Goal: Information Seeking & Learning: Check status

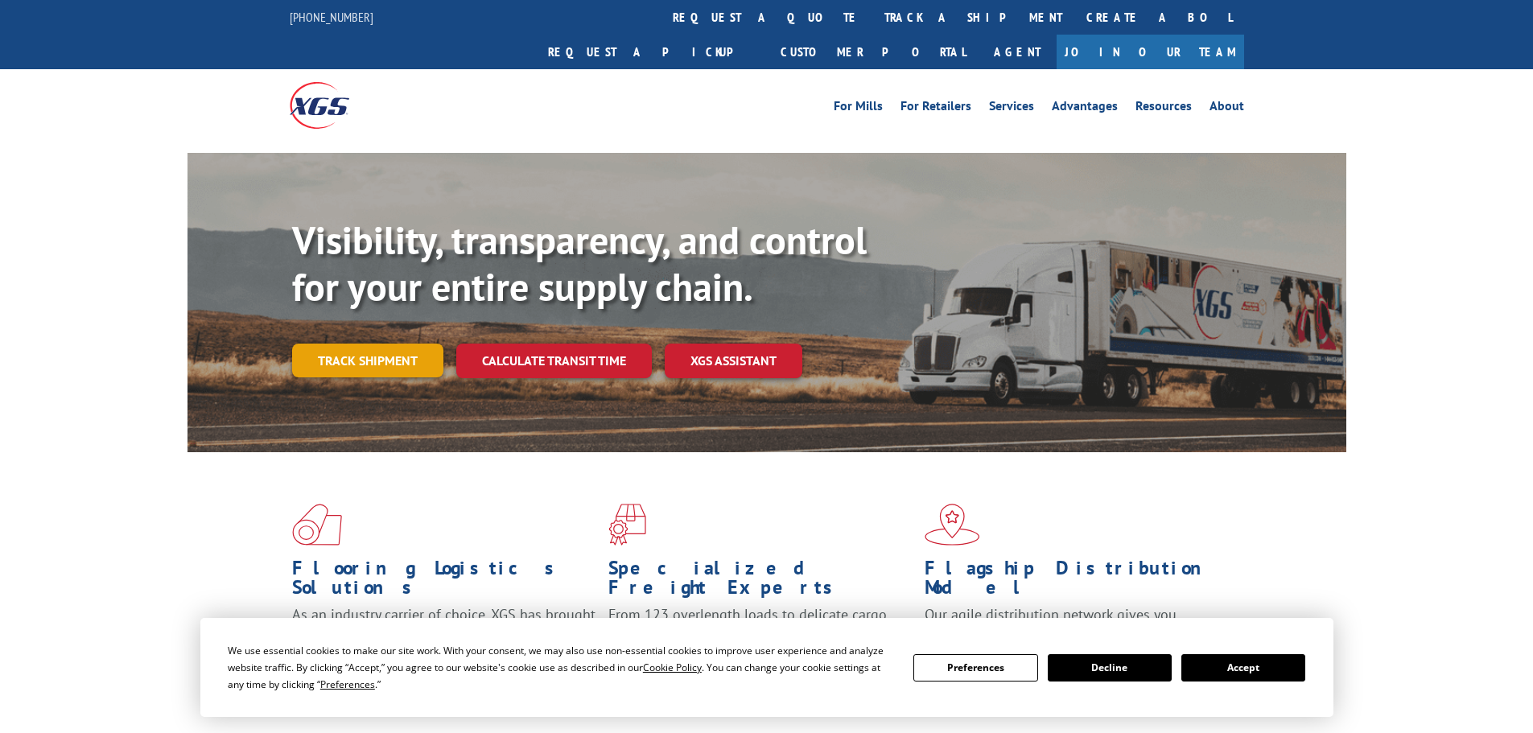
click at [331, 344] on link "Track shipment" at bounding box center [367, 361] width 151 height 34
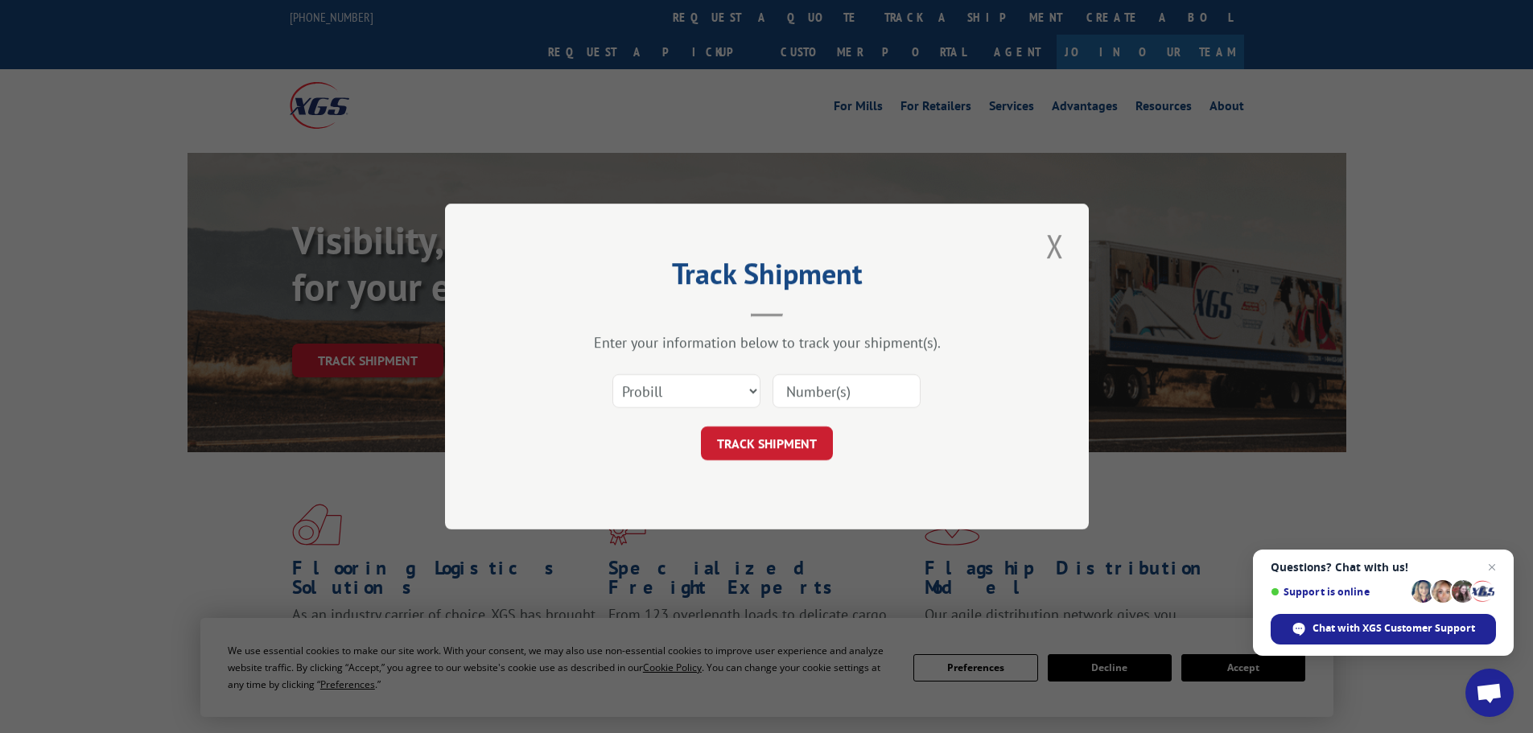
click at [806, 385] on input at bounding box center [846, 391] width 148 height 34
type input "426455"
click at [757, 441] on button "TRACK SHIPMENT" at bounding box center [767, 443] width 132 height 34
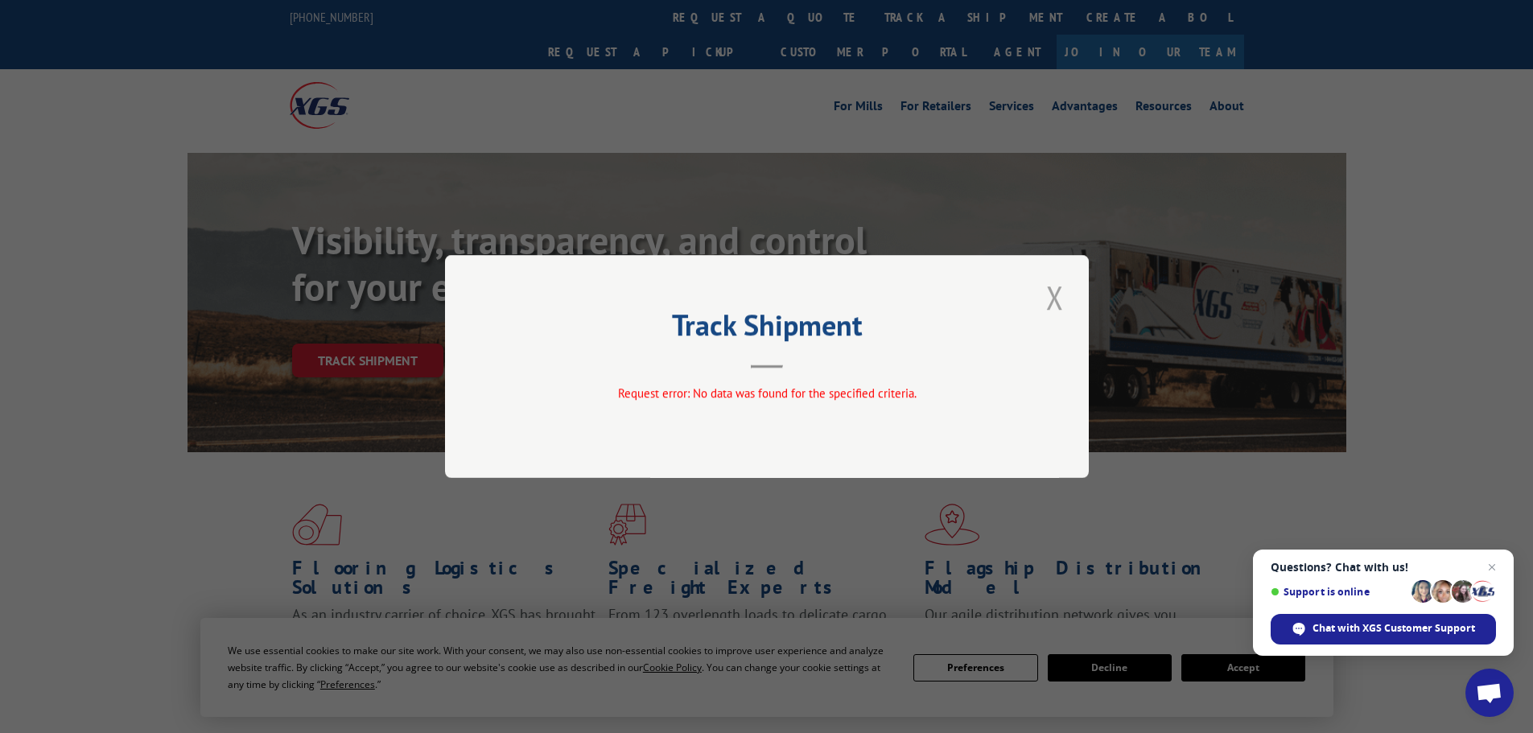
click at [1049, 302] on button "Close modal" at bounding box center [1054, 297] width 27 height 44
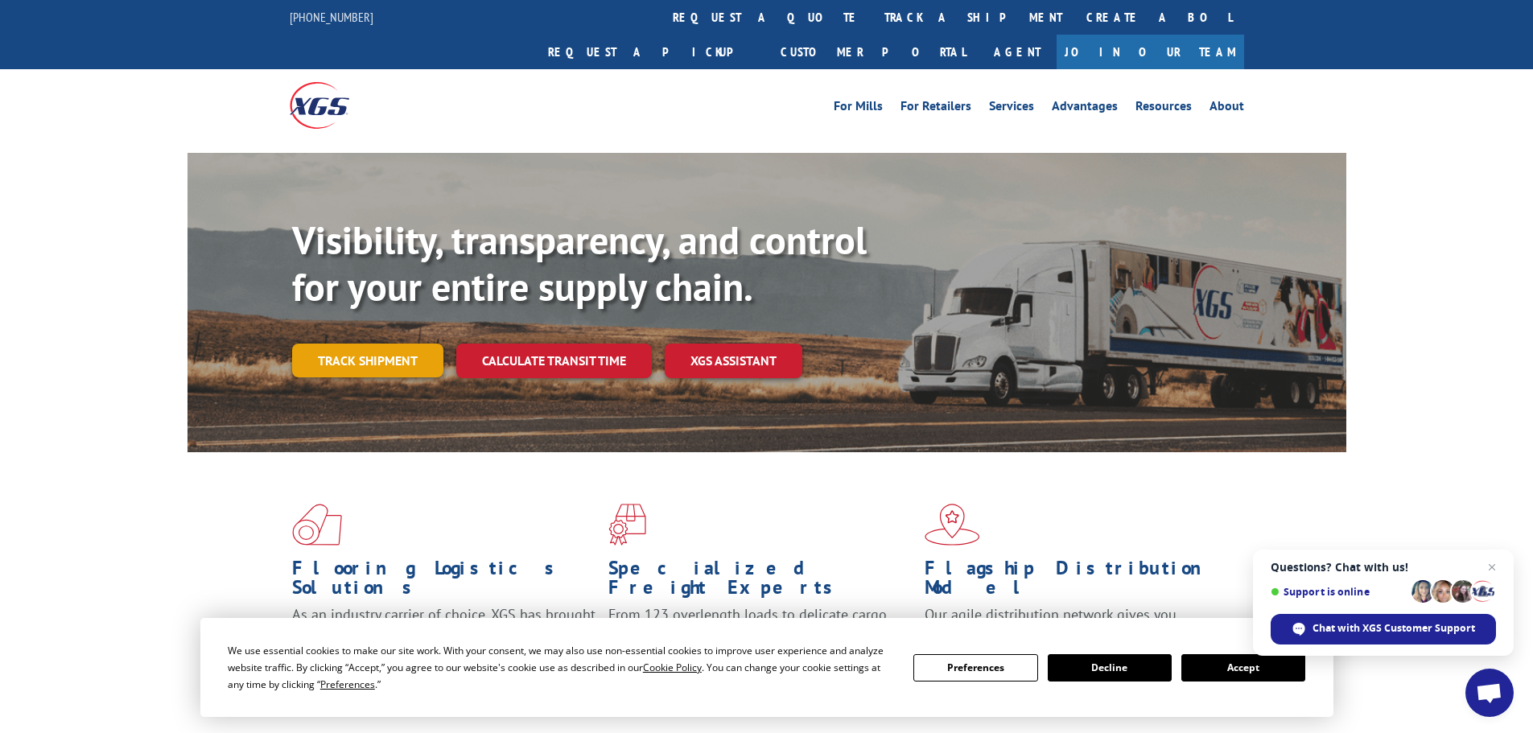
click at [309, 344] on link "Track shipment" at bounding box center [367, 361] width 151 height 34
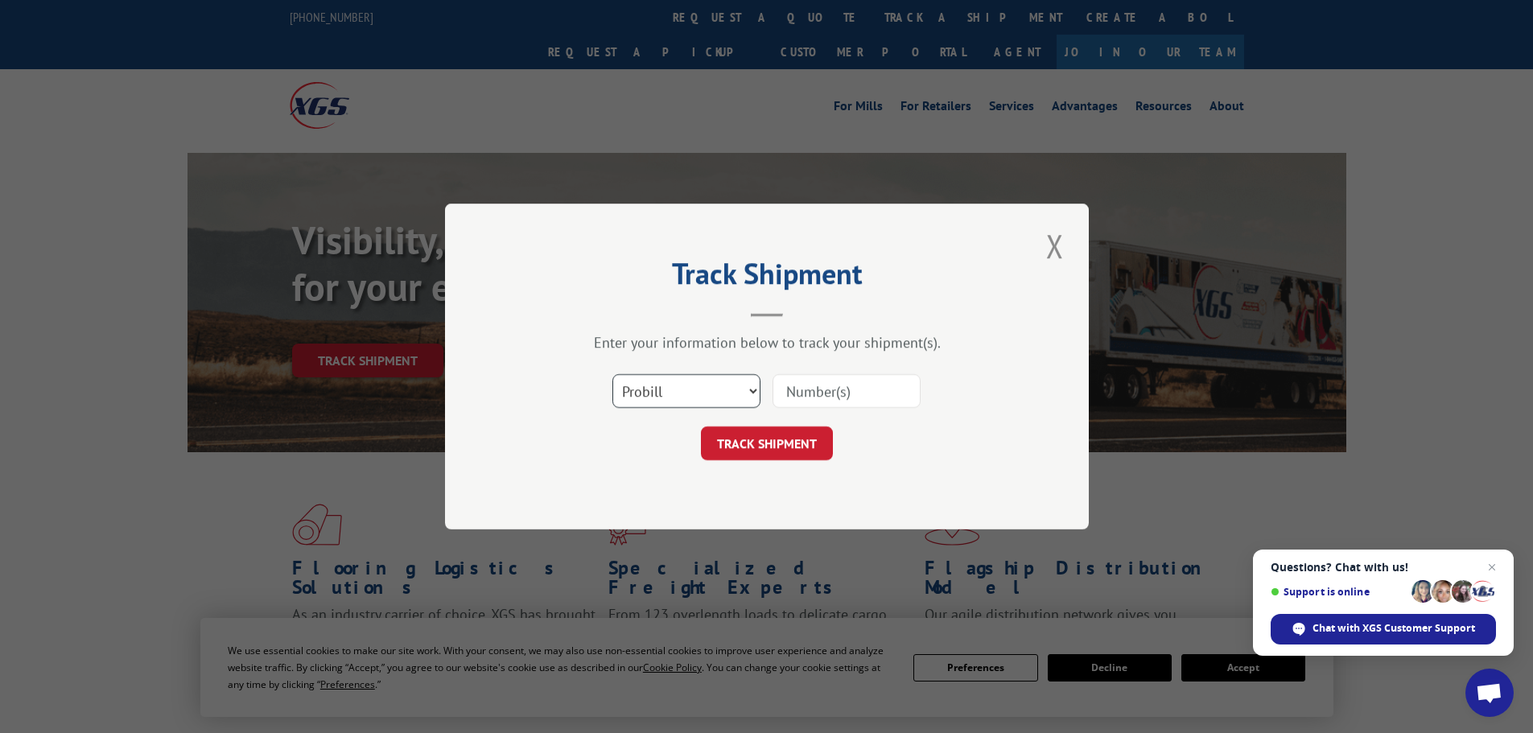
click at [690, 393] on select "Select category... Probill BOL PO" at bounding box center [686, 391] width 148 height 34
select select "bol"
click at [612, 374] on select "Select category... Probill BOL PO" at bounding box center [686, 391] width 148 height 34
click at [840, 389] on input at bounding box center [846, 391] width 148 height 34
type input "426455"
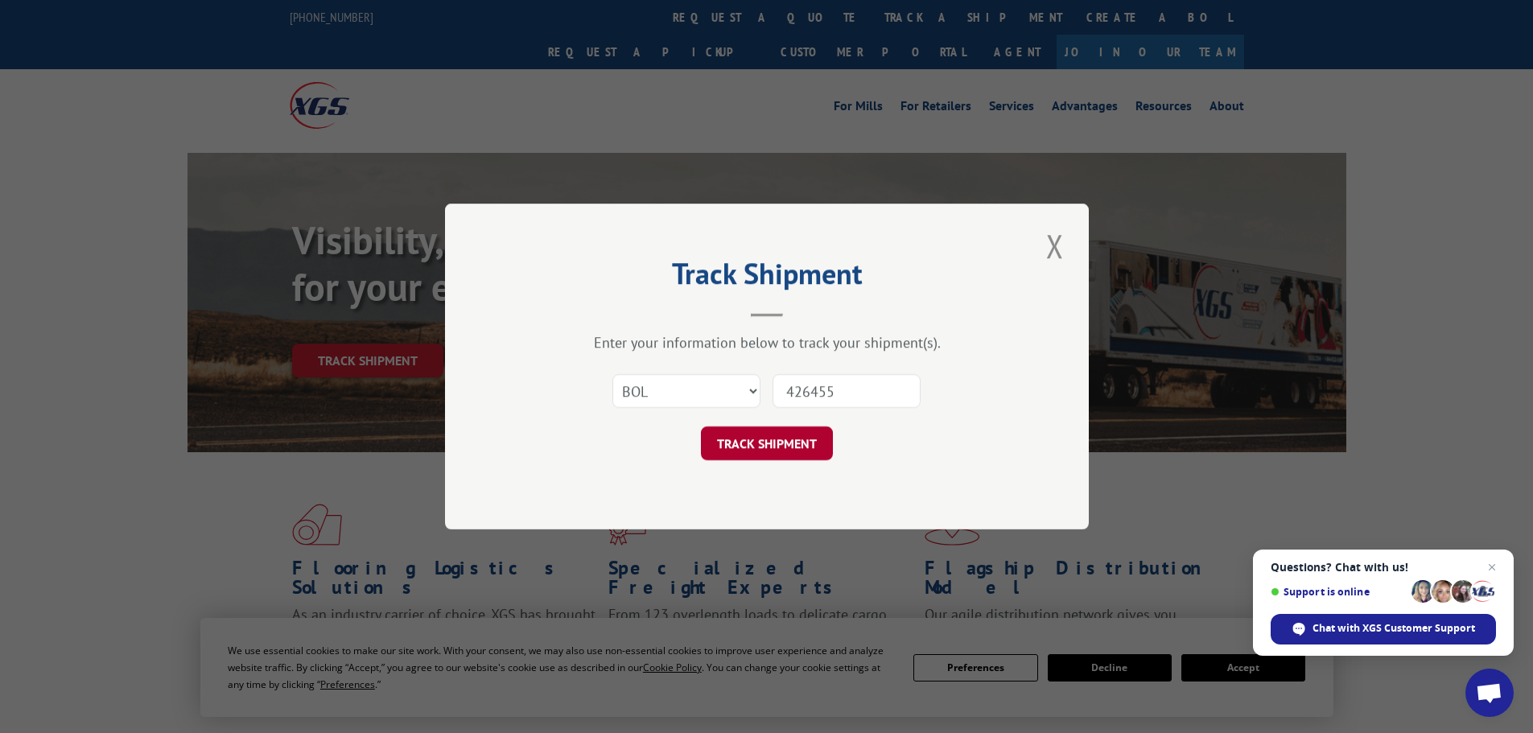
click at [802, 449] on button "TRACK SHIPMENT" at bounding box center [767, 443] width 132 height 34
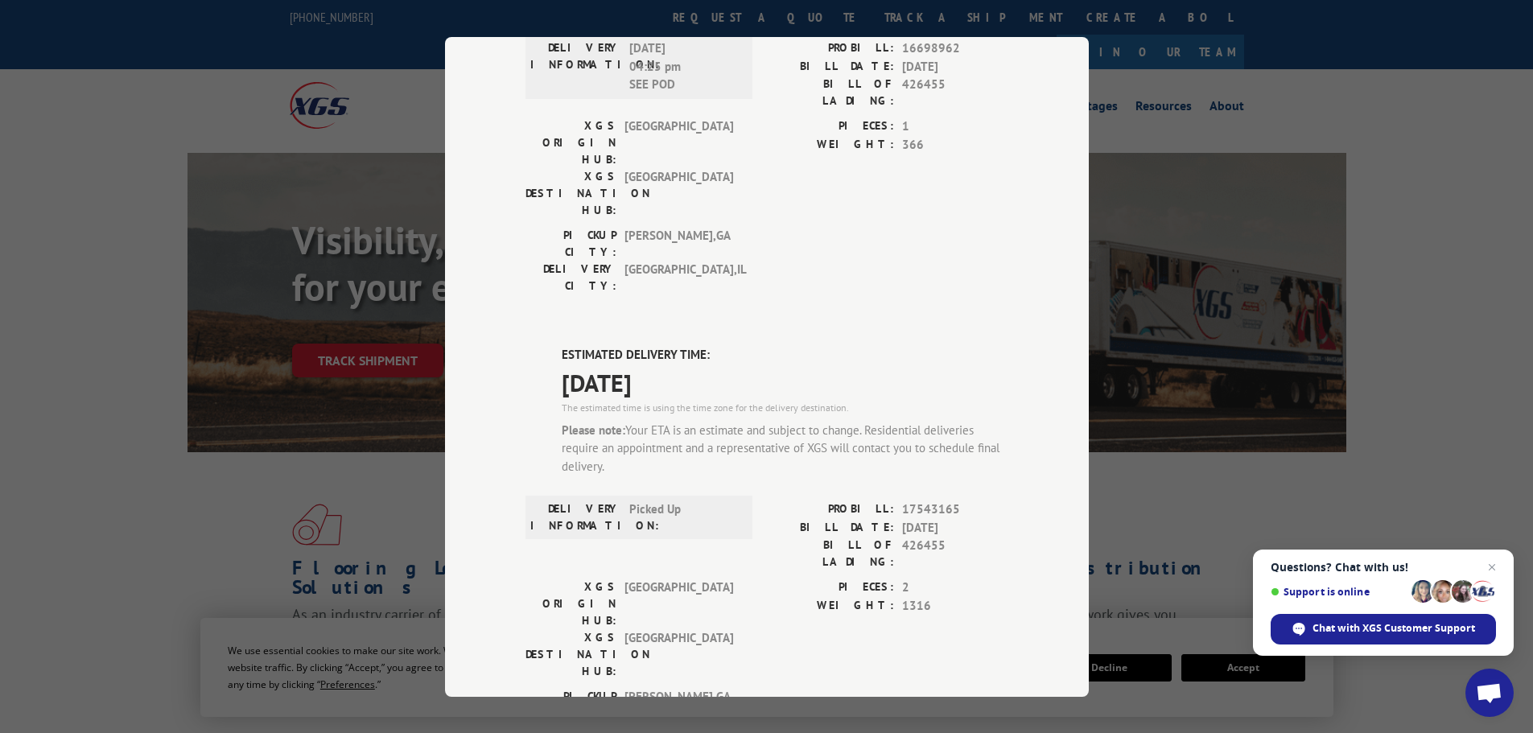
scroll to position [805, 0]
